Goal: Find specific page/section: Find specific page/section

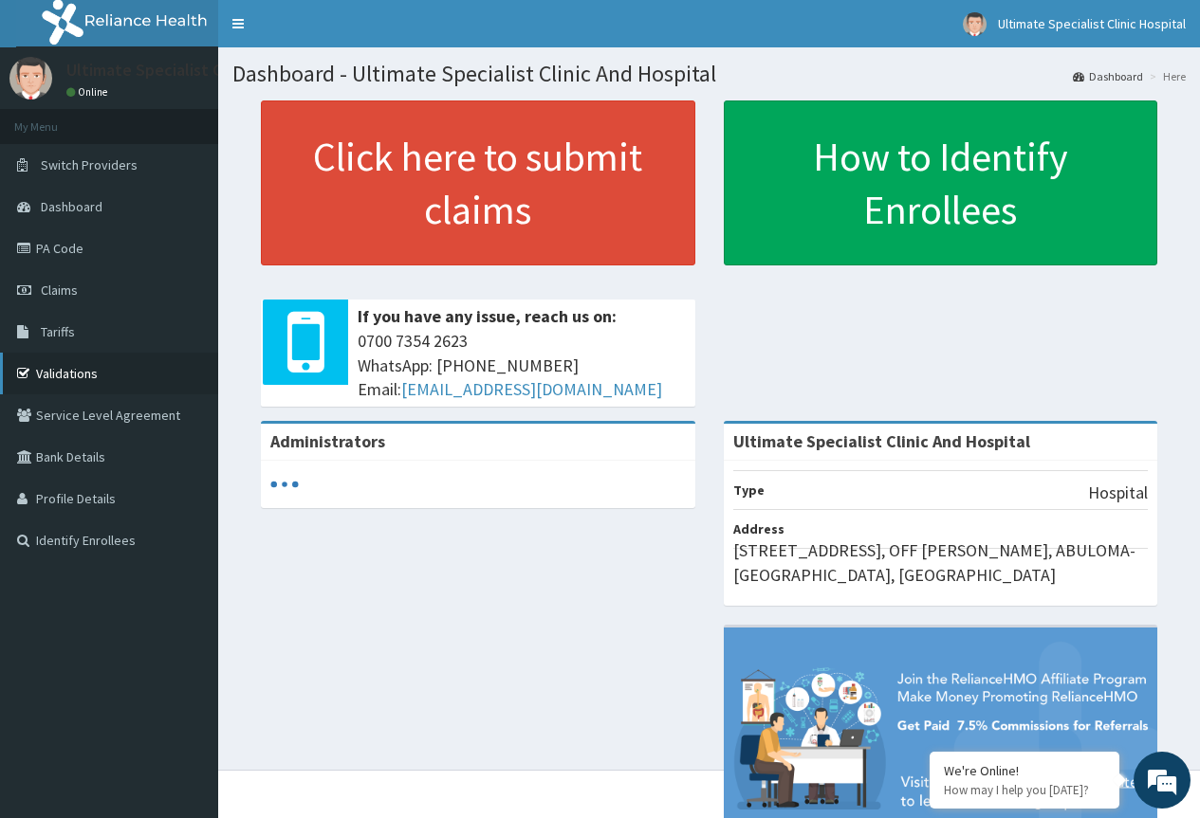
click at [119, 363] on link "Validations" at bounding box center [109, 374] width 218 height 42
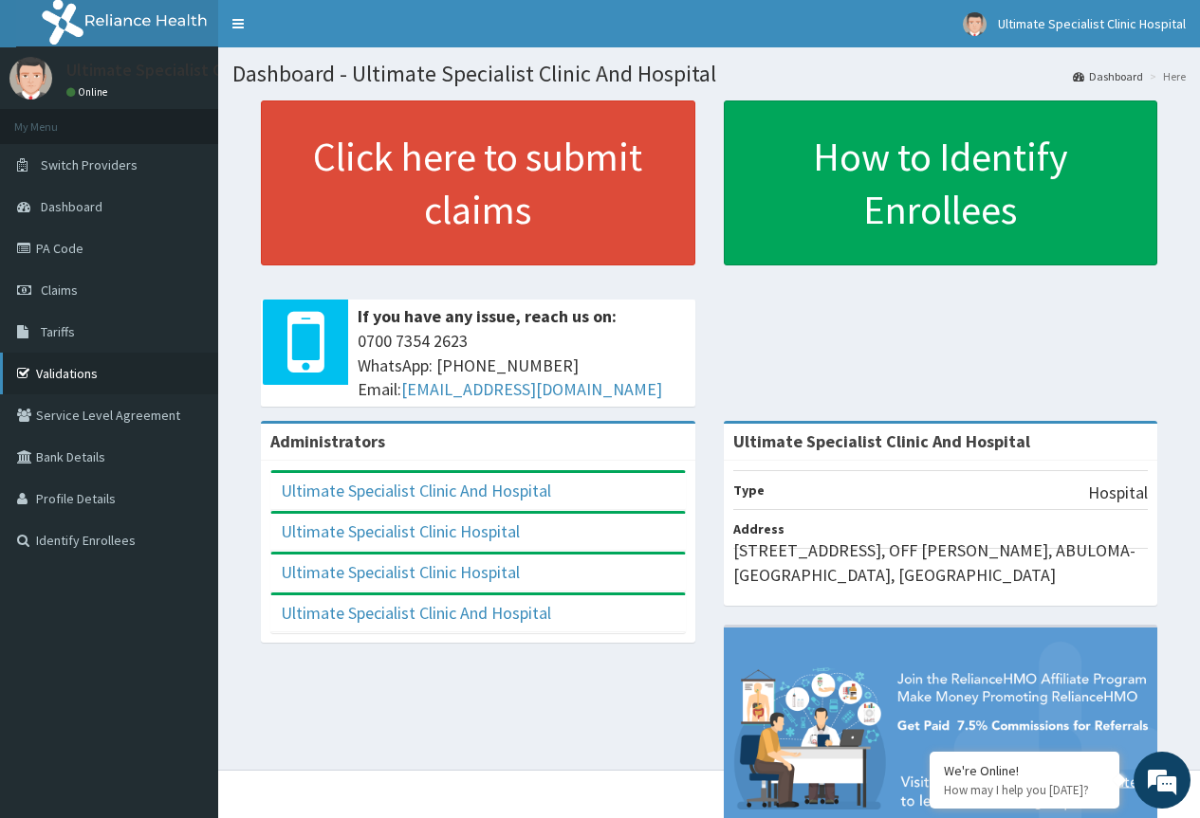
click at [110, 377] on link "Validations" at bounding box center [109, 374] width 218 height 42
